Goal: Transaction & Acquisition: Purchase product/service

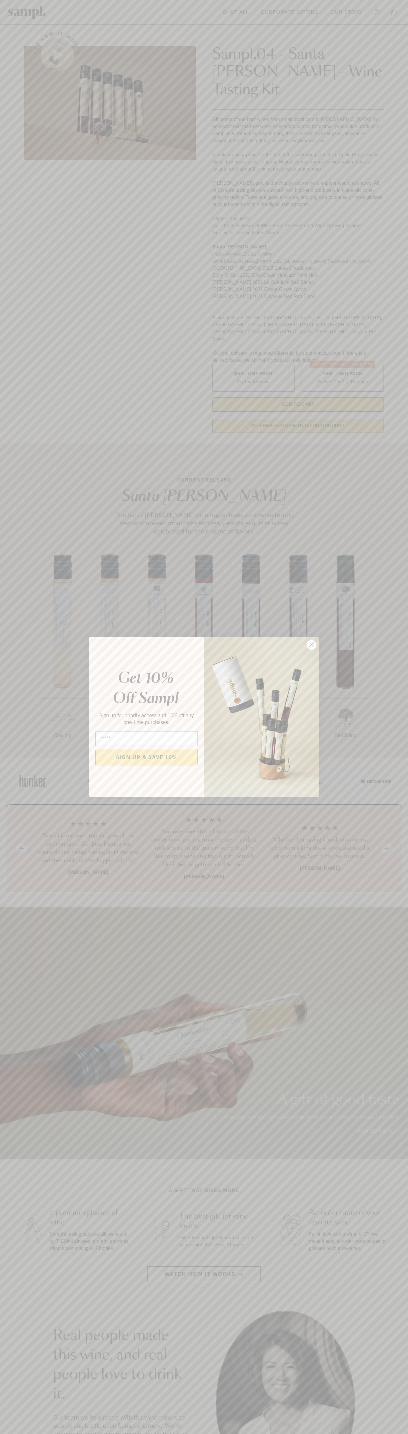
click at [312, 645] on icon "Close dialog" at bounding box center [312, 645] width 4 height 4
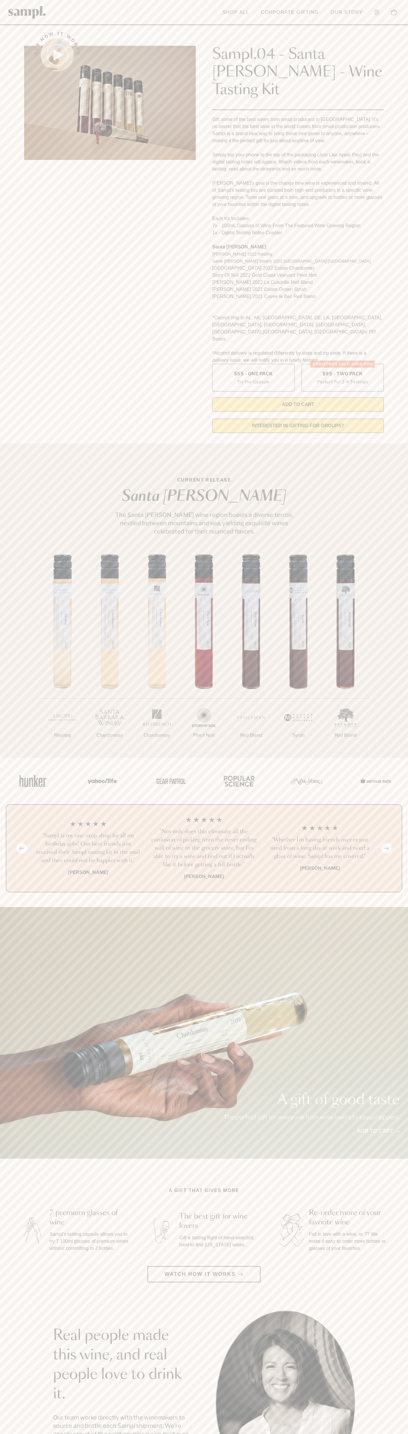
click at [155, 11] on header "Toggle navigation menu Shop All Corporate Gifting Our Story Account Story Shop …" at bounding box center [204, 12] width 408 height 25
click at [385, 187] on div "See how it works Sampl.04 - Santa Barbara - Wine Tasting Kit Gift some of the b…" at bounding box center [204, 231] width 371 height 414
click at [96, 1434] on html "Skip to main content Toggle navigation menu Shop All Corporate Gifting Our Stor…" at bounding box center [204, 1193] width 408 height 2386
click at [2, 203] on section "See how it works Sampl.04 - Santa Barbara - Wine Tasting Kit Gift some of the b…" at bounding box center [204, 231] width 408 height 414
click at [343, 364] on label "Christmas SALE! Save 20% $95 - Two Pack Perfect For 2-4 Tastings" at bounding box center [343, 378] width 82 height 28
